Goal: Task Accomplishment & Management: Complete application form

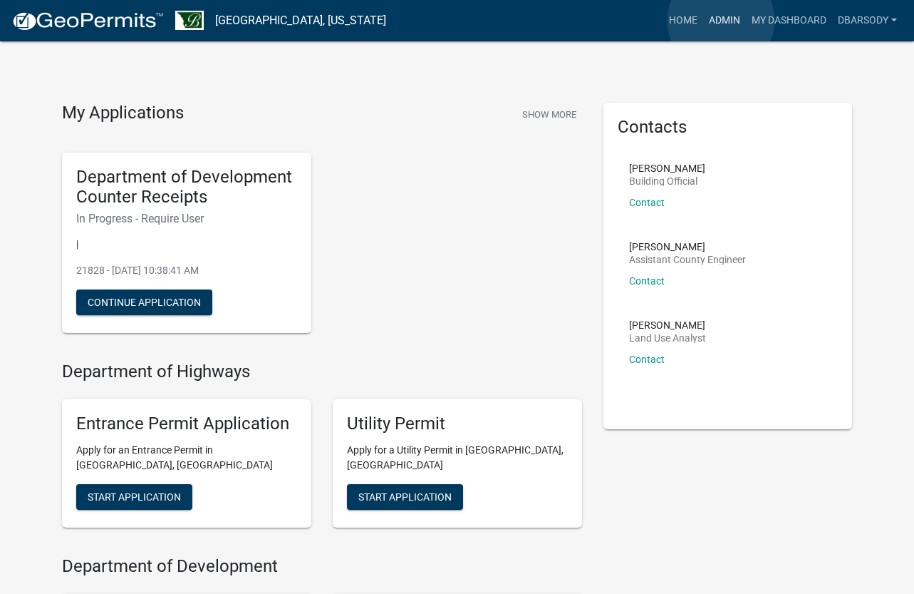
click at [721, 21] on link "Admin" at bounding box center [724, 20] width 43 height 27
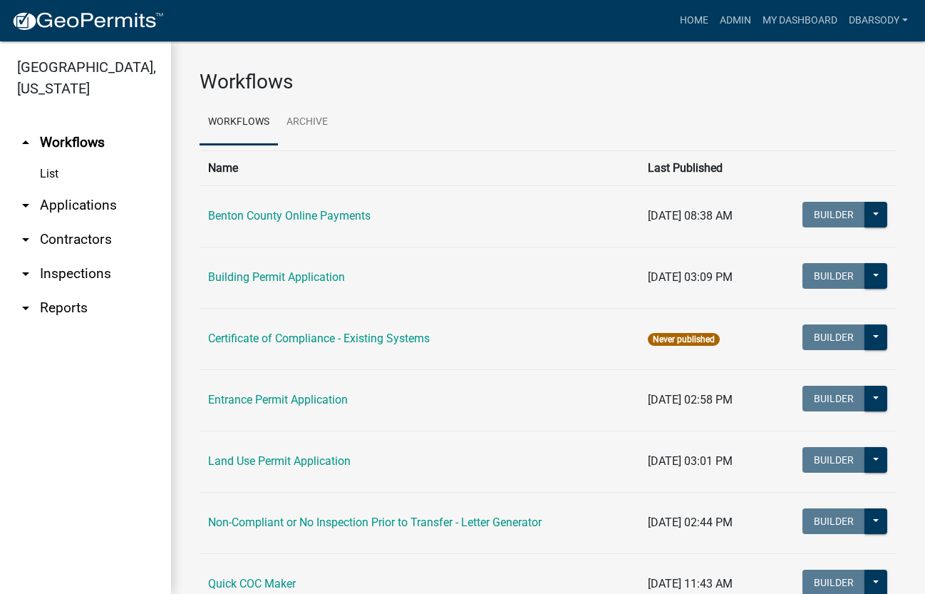
click at [57, 204] on link "arrow_drop_down Applications" at bounding box center [85, 205] width 171 height 34
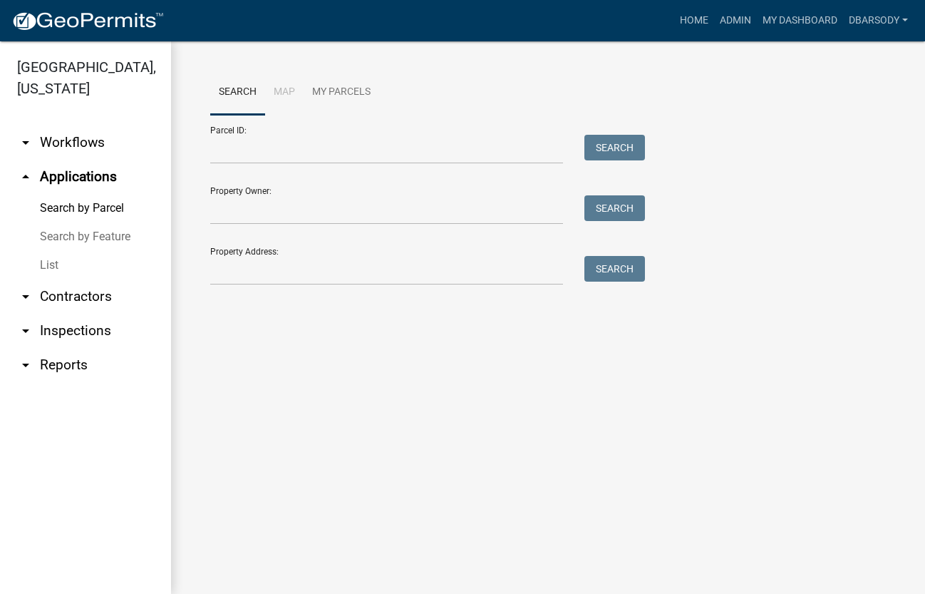
click at [44, 261] on link "List" at bounding box center [85, 265] width 171 height 29
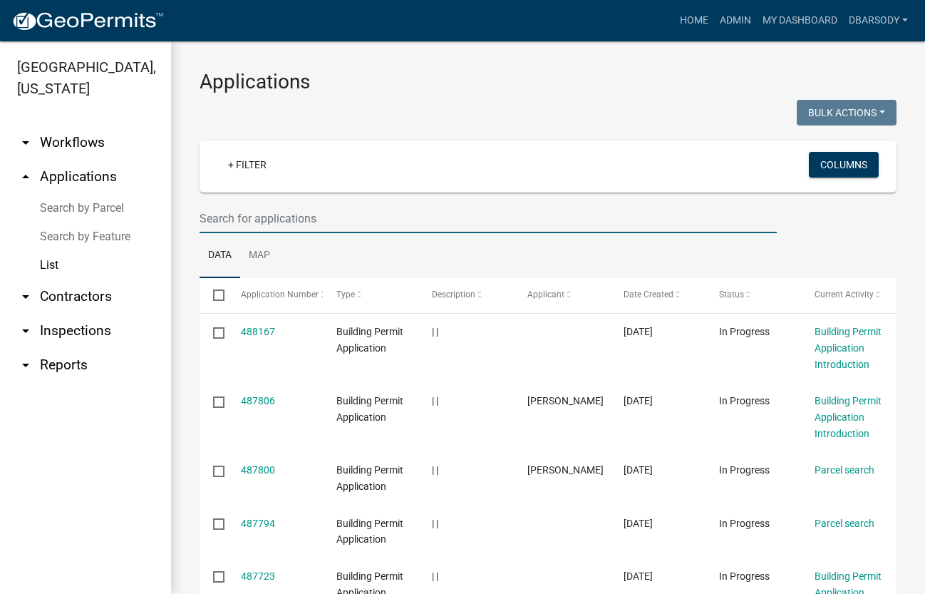
click at [209, 213] on input "text" at bounding box center [488, 218] width 577 height 29
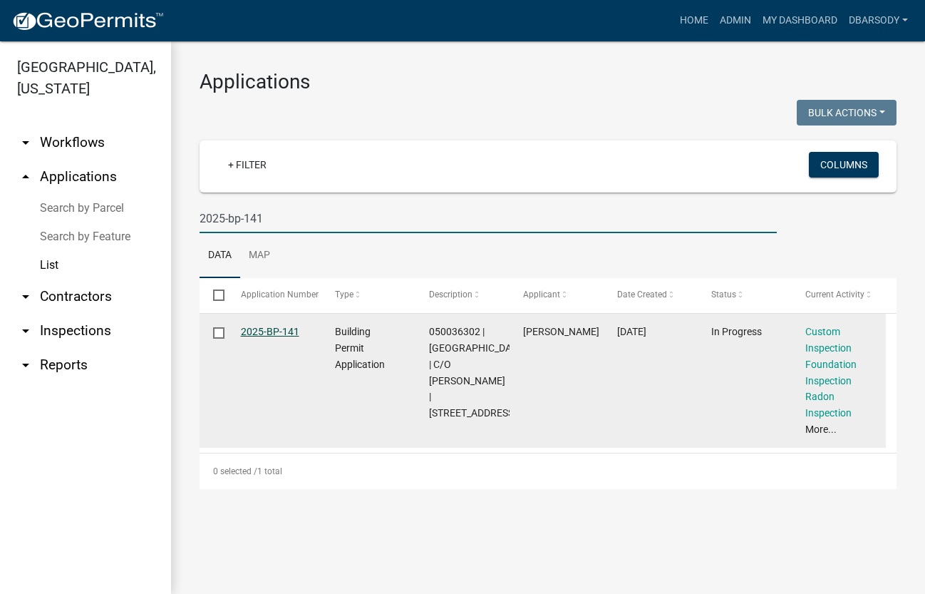
type input "2025-bp-141"
click at [281, 327] on link "2025-BP-141" at bounding box center [270, 331] width 58 height 11
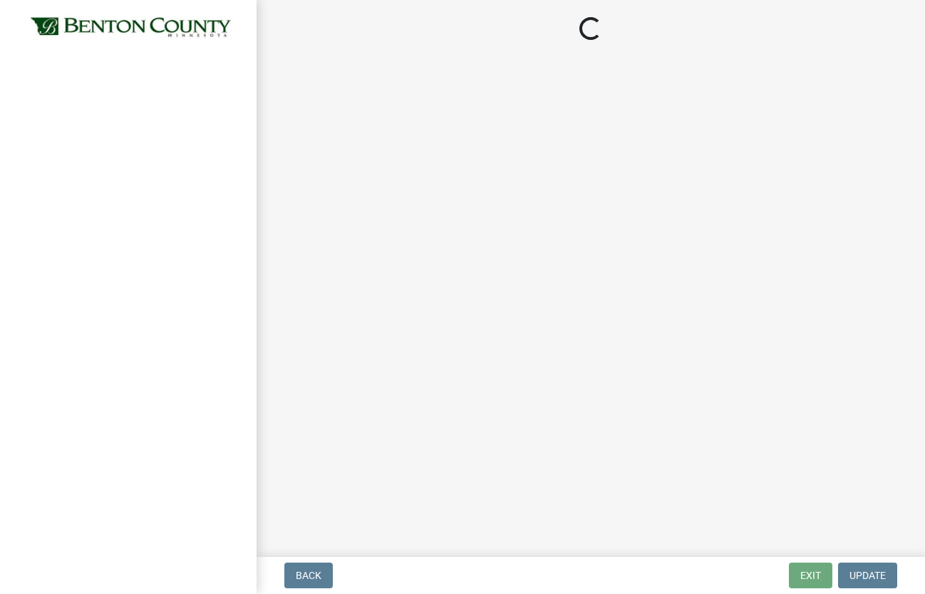
select select "17bfa135-5610-45df-8ce7-87530b7d86d4"
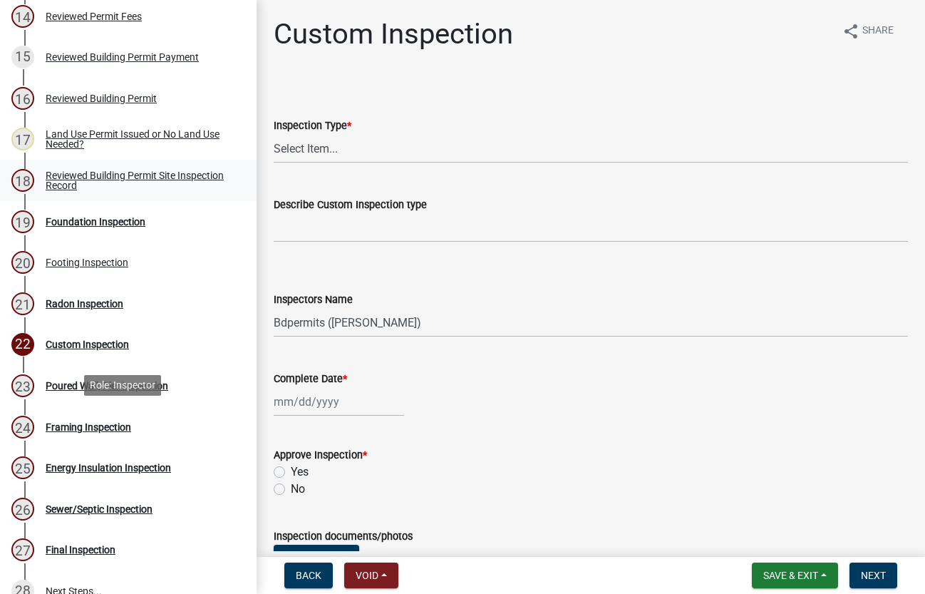
scroll to position [713, 0]
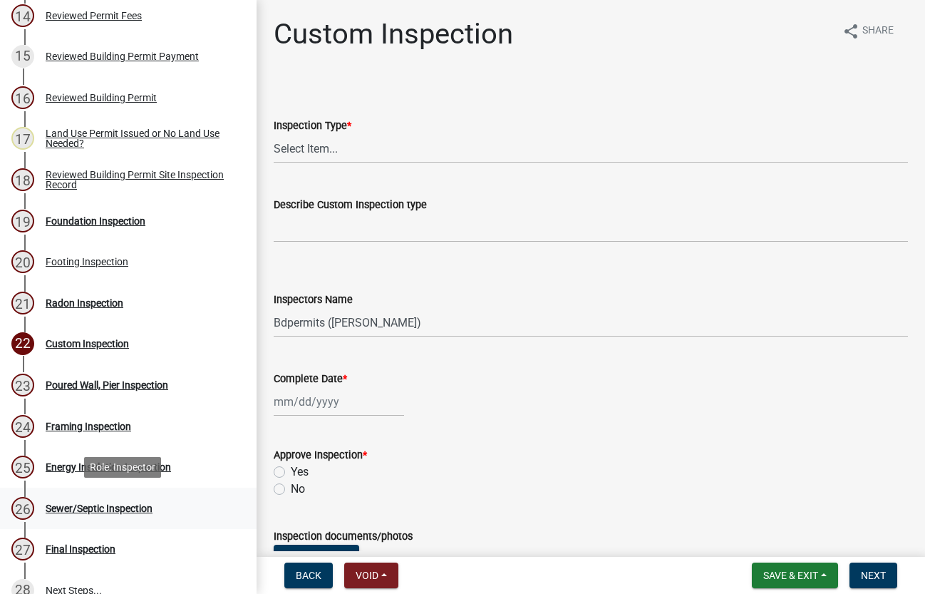
click at [121, 506] on div "Sewer/Septic Inspection" at bounding box center [99, 508] width 107 height 10
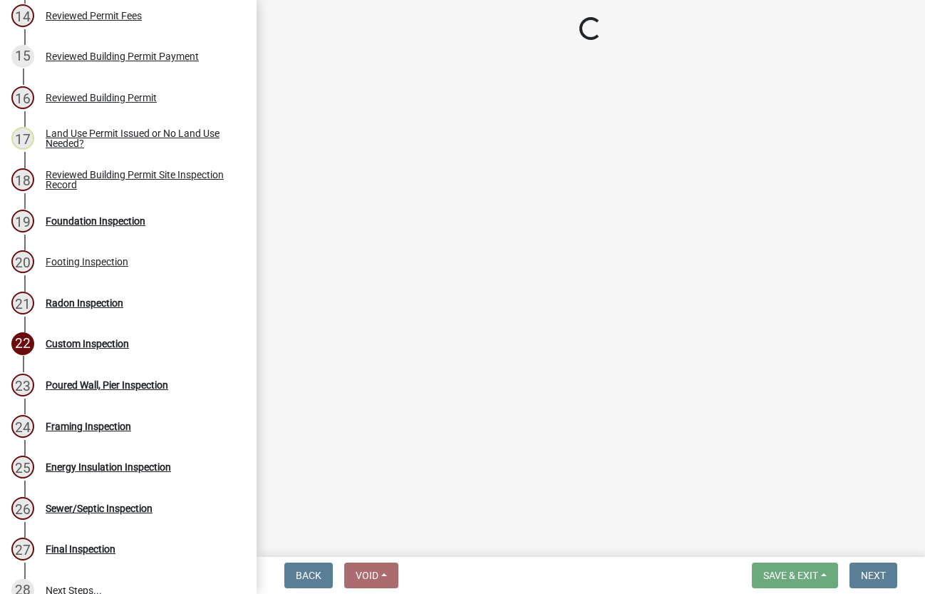
select select "17bfa135-5610-45df-8ce7-87530b7d86d4"
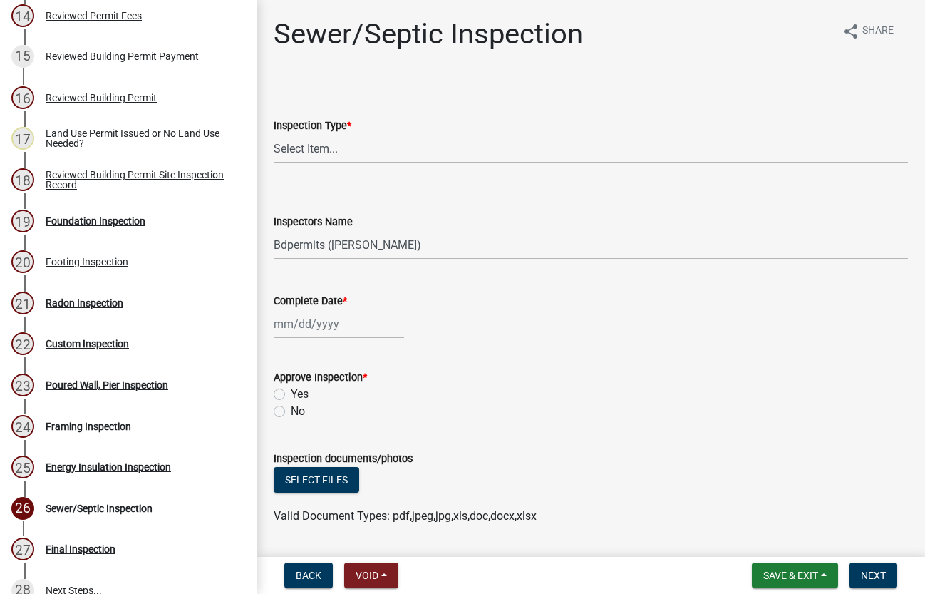
click at [306, 149] on select "Select Item... Sewer/Septic" at bounding box center [591, 148] width 634 height 29
click at [274, 134] on select "Select Item... Sewer/Septic" at bounding box center [591, 148] width 634 height 29
select select "9289ceeb-60d1-44fa-9434-2c03c90a6ca3"
click at [315, 247] on select "Select Item... Bdpermits ([PERSON_NAME]) Dbarsody ([PERSON_NAME])" at bounding box center [591, 244] width 634 height 29
select select "3a981b86-5cd0-4733-9cb4-f2beb74d37be"
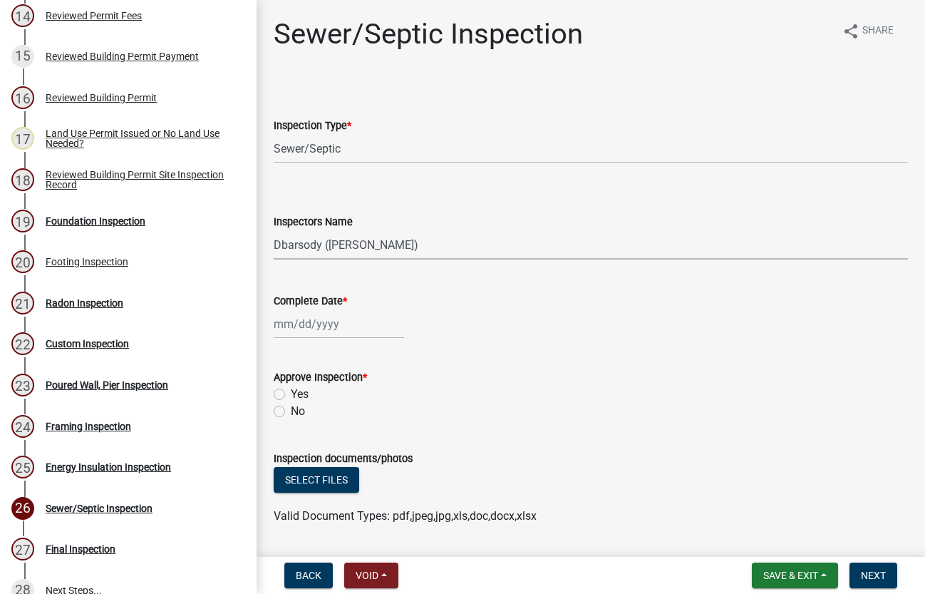
click at [274, 230] on select "Select Item... Bdpermits ([PERSON_NAME]) Dbarsody ([PERSON_NAME])" at bounding box center [591, 244] width 634 height 29
select select "10"
select select "2025"
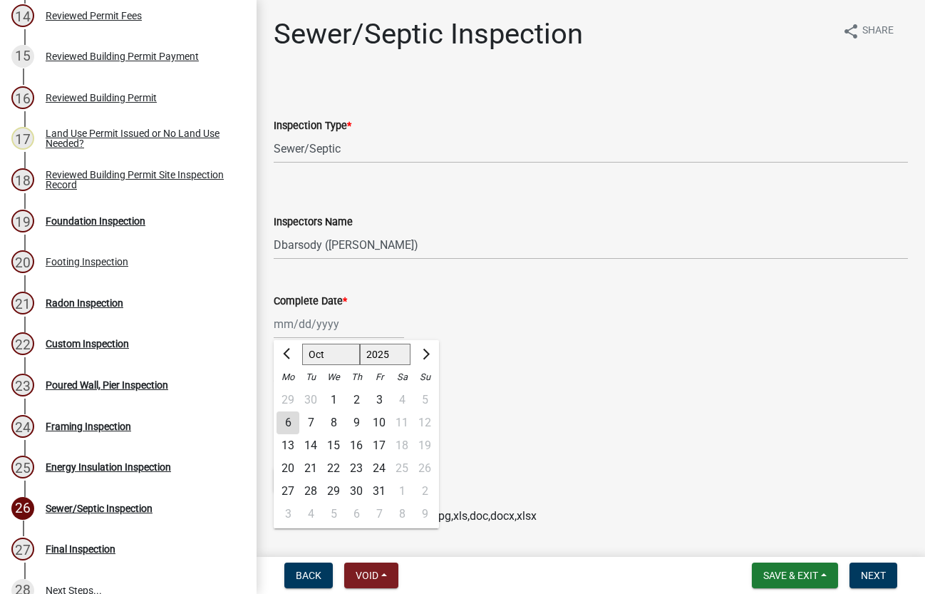
click at [320, 329] on div "[PERSON_NAME] Feb Mar Apr [PERSON_NAME][DATE] Oct Nov [DATE] 1526 1527 1528 152…" at bounding box center [339, 323] width 130 height 29
click at [358, 398] on div "2" at bounding box center [356, 399] width 23 height 23
type input "[DATE]"
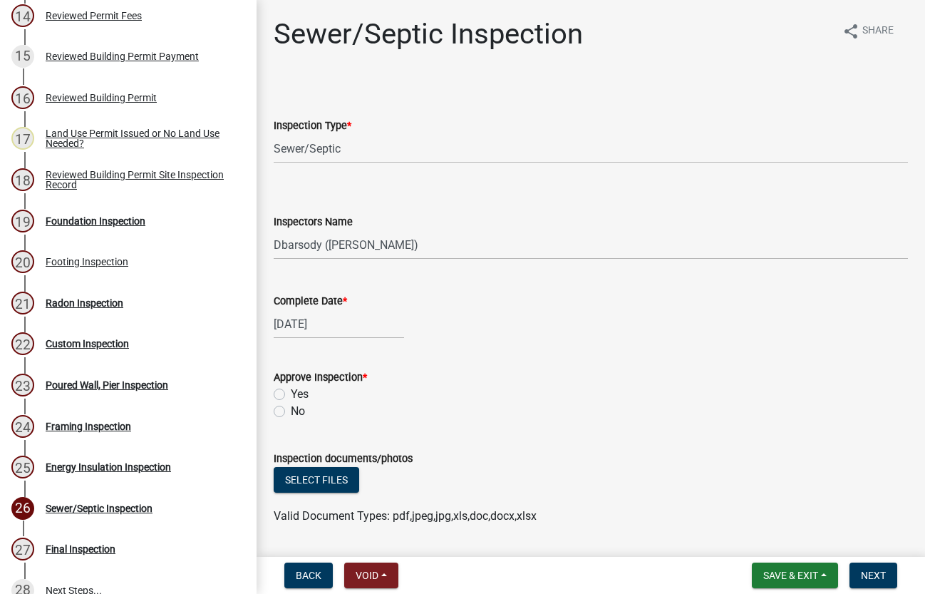
click at [291, 390] on label "Yes" at bounding box center [300, 393] width 18 height 17
click at [291, 390] on input "Yes" at bounding box center [295, 389] width 9 height 9
radio input "true"
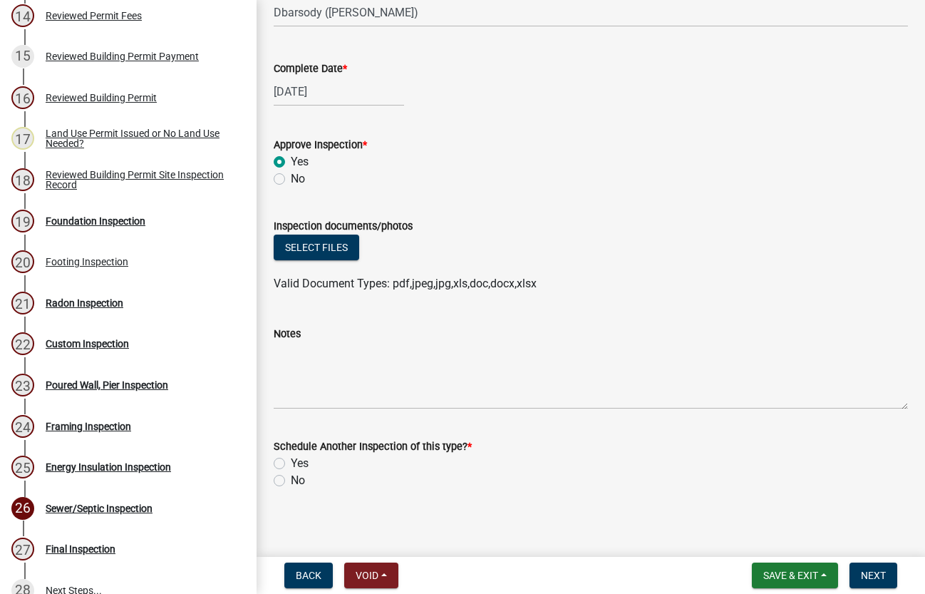
scroll to position [239, 0]
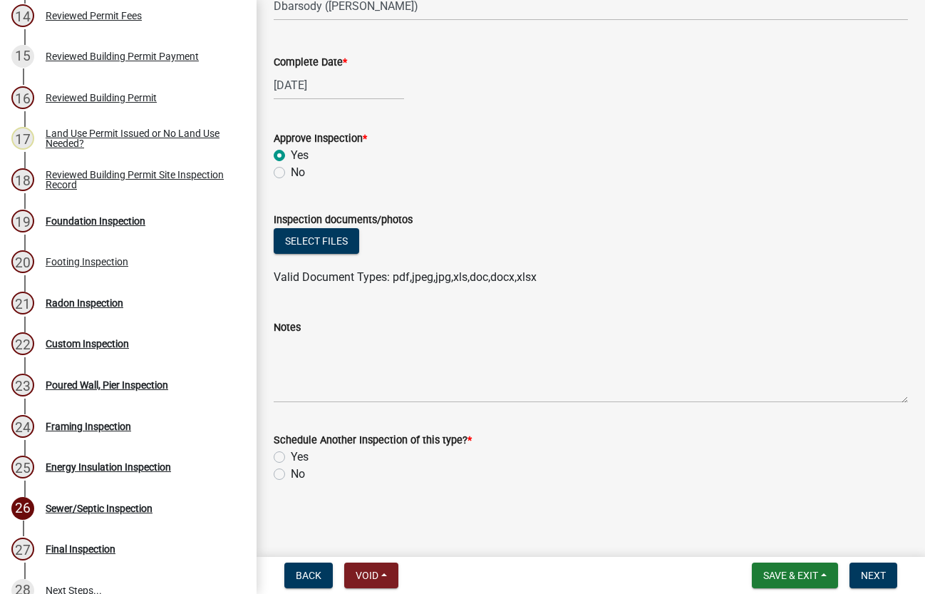
click at [291, 472] on label "No" at bounding box center [298, 473] width 14 height 17
click at [291, 472] on input "No" at bounding box center [295, 469] width 9 height 9
radio input "true"
click at [869, 577] on span "Next" at bounding box center [873, 574] width 25 height 11
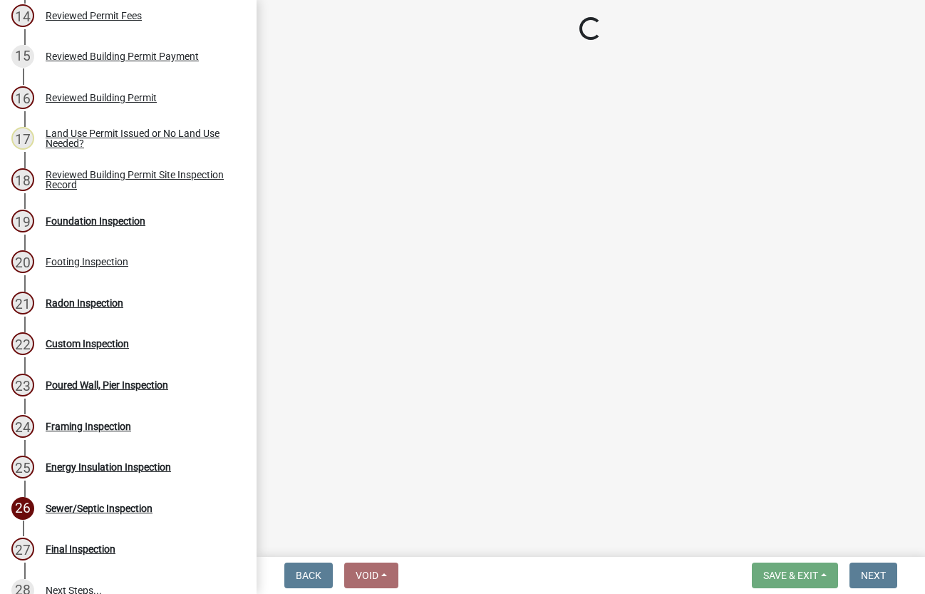
select select "17bfa135-5610-45df-8ce7-87530b7d86d4"
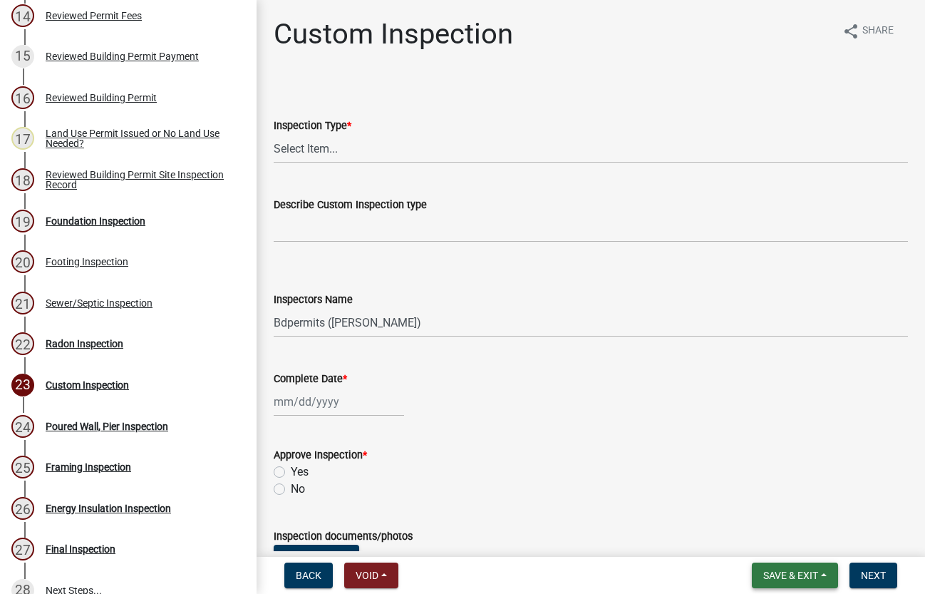
click at [782, 573] on span "Save & Exit" at bounding box center [790, 574] width 55 height 11
click at [775, 542] on button "Save & Exit" at bounding box center [781, 538] width 114 height 34
